Goal: Find specific fact: Find specific page/section

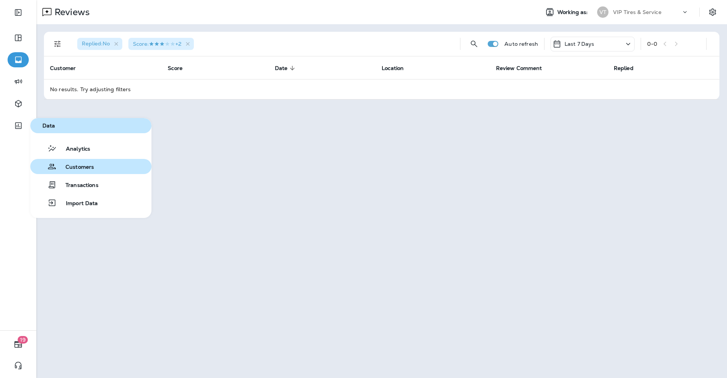
click at [72, 169] on span "Customers" at bounding box center [74, 167] width 37 height 7
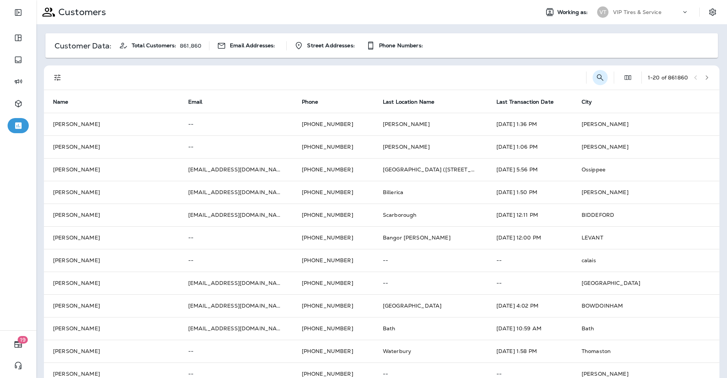
click at [595, 75] on icon "Search Customers" at bounding box center [599, 77] width 9 height 9
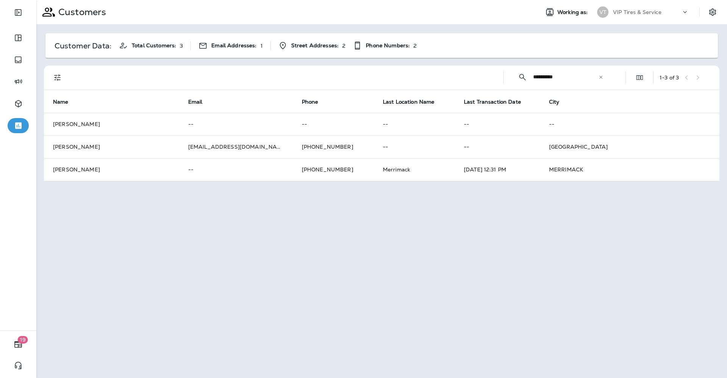
drag, startPoint x: 567, startPoint y: 77, endPoint x: 545, endPoint y: 76, distance: 22.0
click at [545, 76] on input "**********" at bounding box center [565, 77] width 65 height 20
type input "**********"
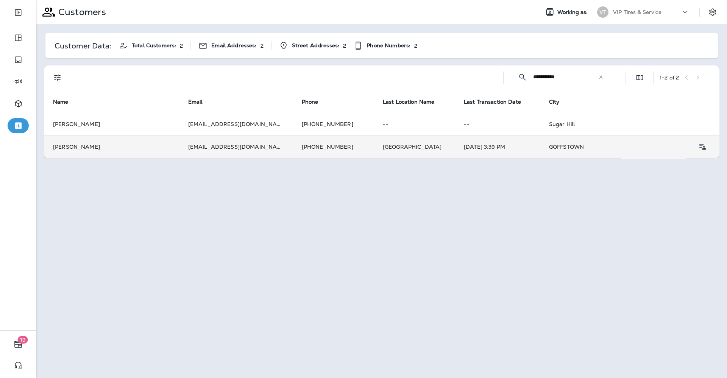
click at [214, 147] on td "[EMAIL_ADDRESS][DOMAIN_NAME]" at bounding box center [236, 147] width 114 height 23
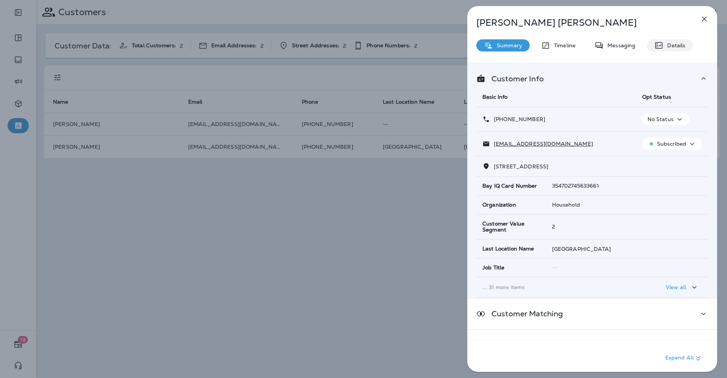
click at [679, 42] on div "Details" at bounding box center [670, 45] width 46 height 12
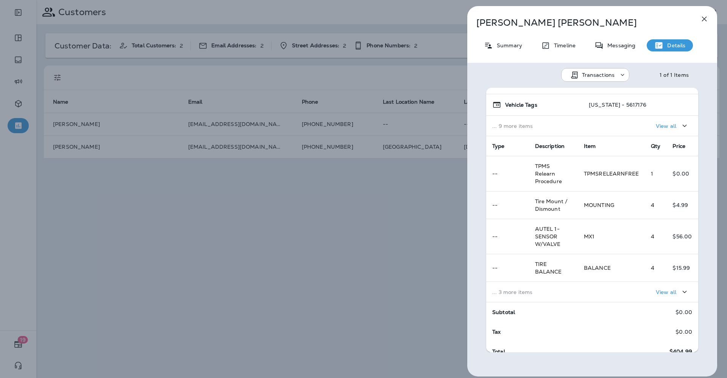
scroll to position [89, 0]
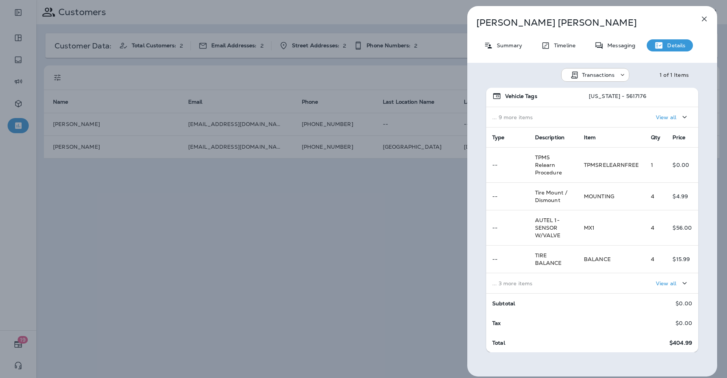
click at [578, 280] on td "View all" at bounding box center [638, 283] width 120 height 20
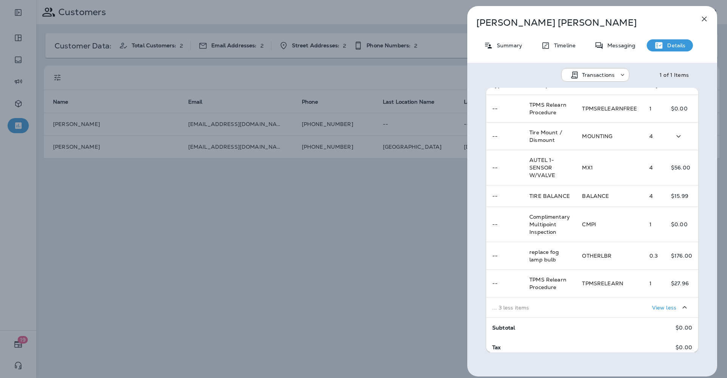
scroll to position [167, 0]
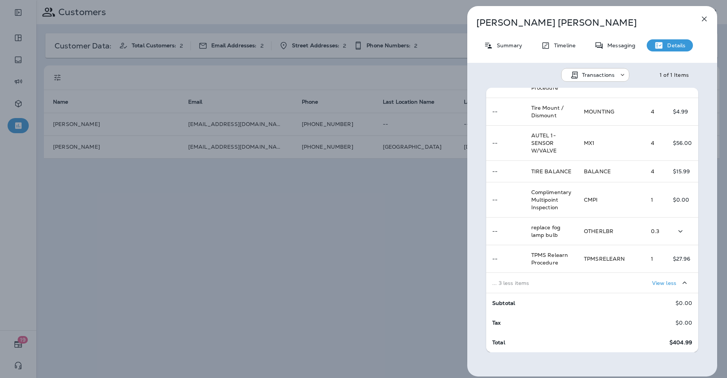
click at [614, 232] on td "OTHERLBR" at bounding box center [611, 232] width 67 height 28
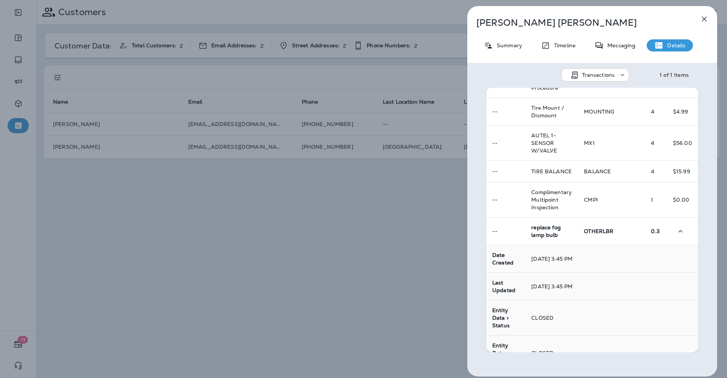
click at [614, 232] on td "OTHERLBR" at bounding box center [611, 232] width 67 height 28
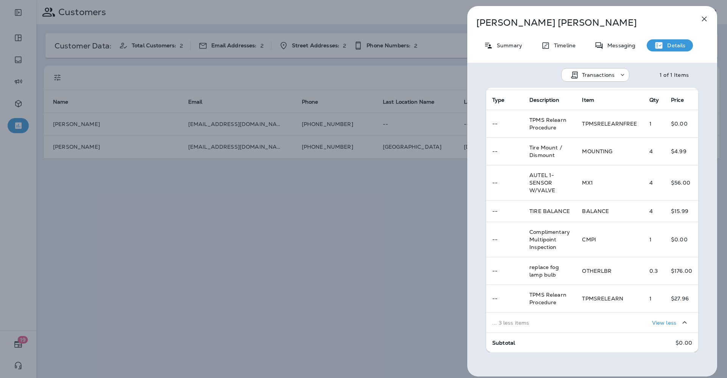
scroll to position [119, 0]
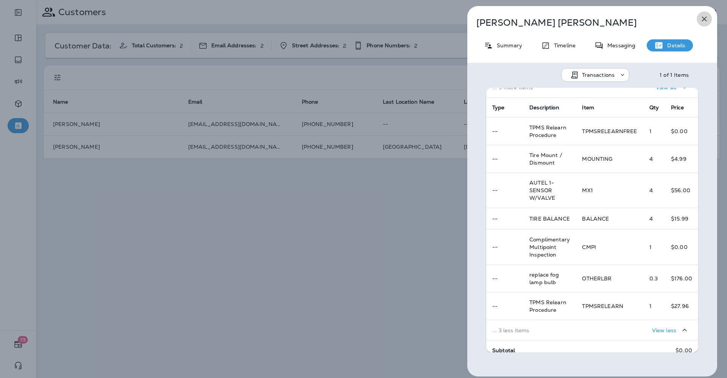
click at [710, 18] on button "button" at bounding box center [703, 18] width 15 height 15
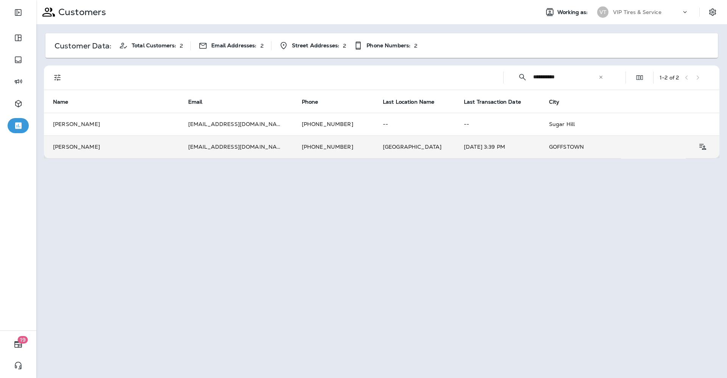
click at [327, 143] on td "[PHONE_NUMBER]" at bounding box center [333, 147] width 81 height 23
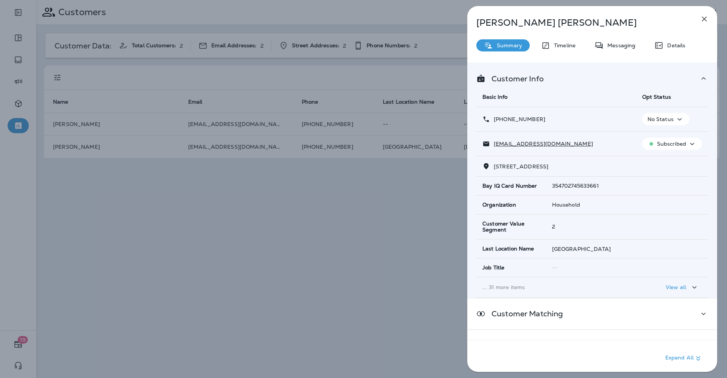
drag, startPoint x: 621, startPoint y: 163, endPoint x: 493, endPoint y: 163, distance: 127.9
click at [493, 163] on div "[STREET_ADDRESS]" at bounding box center [592, 166] width 220 height 8
copy span "[STREET_ADDRESS]"
